Goal: Go to known website: Access a specific website the user already knows

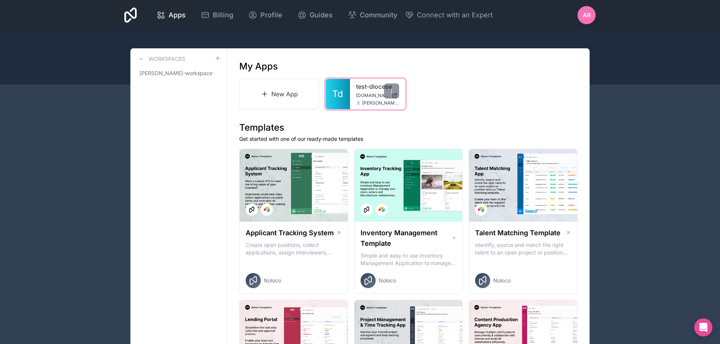
click at [366, 92] on div "test-diocese test-diocese.noloco.co regnier.antoine@caramail.fr" at bounding box center [377, 94] width 55 height 30
click at [583, 7] on div "AR" at bounding box center [587, 15] width 18 height 18
click at [354, 85] on div "test-diocese test-diocese.noloco.co regnier.antoine@caramail.fr" at bounding box center [377, 94] width 55 height 30
drag, startPoint x: 369, startPoint y: 79, endPoint x: 363, endPoint y: 88, distance: 10.9
click at [368, 80] on div "test-diocese test-diocese.noloco.co regnier.antoine@caramail.fr" at bounding box center [377, 94] width 55 height 30
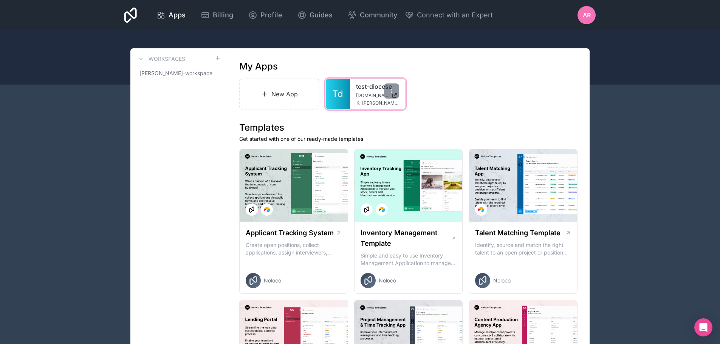
click at [363, 88] on link "test-diocese" at bounding box center [377, 86] width 43 height 9
click at [361, 88] on link "test-diocese" at bounding box center [377, 86] width 43 height 9
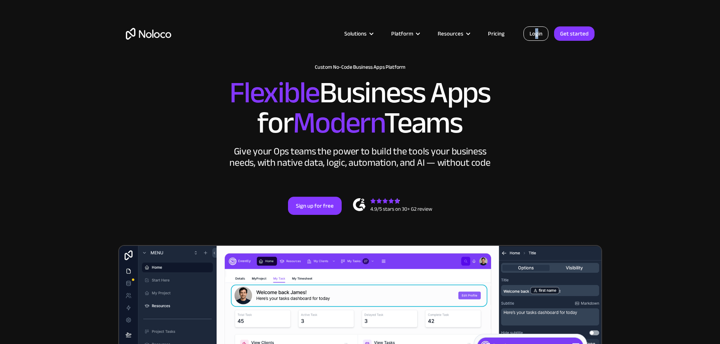
click at [537, 33] on link "Login" at bounding box center [536, 33] width 25 height 14
